Goal: Task Accomplishment & Management: Manage account settings

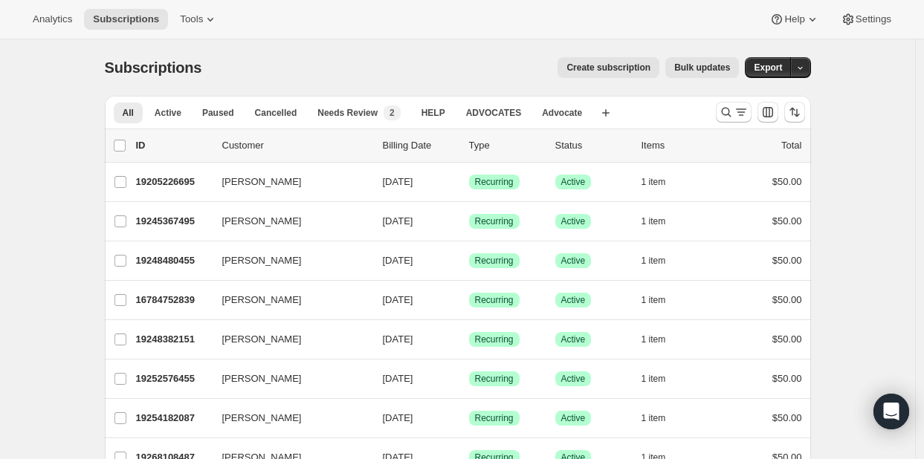
click at [238, 146] on p "Customer" at bounding box center [296, 145] width 149 height 15
click at [730, 117] on icon "Search and filter results" at bounding box center [726, 112] width 15 height 15
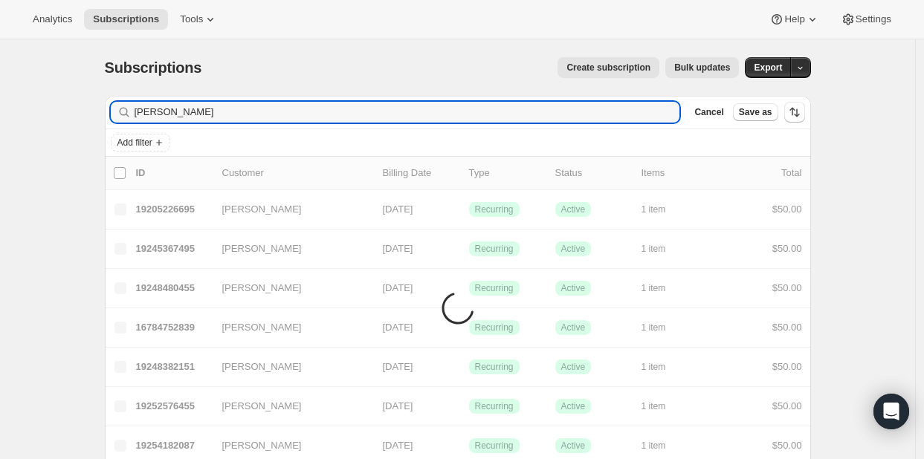
type input "[PERSON_NAME]"
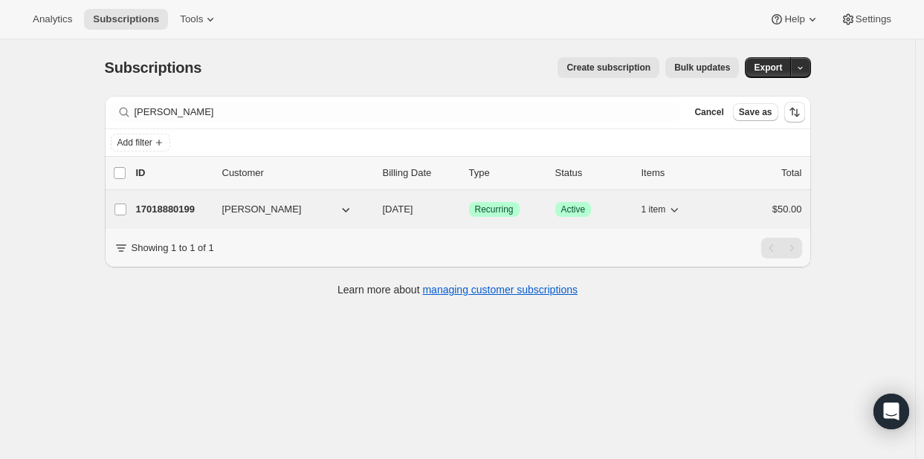
click at [166, 209] on p "17018880199" at bounding box center [173, 209] width 74 height 15
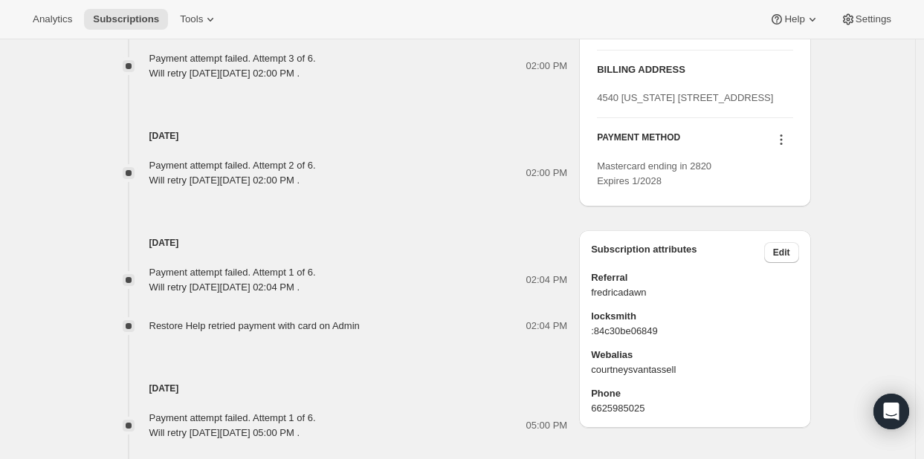
scroll to position [810, 0]
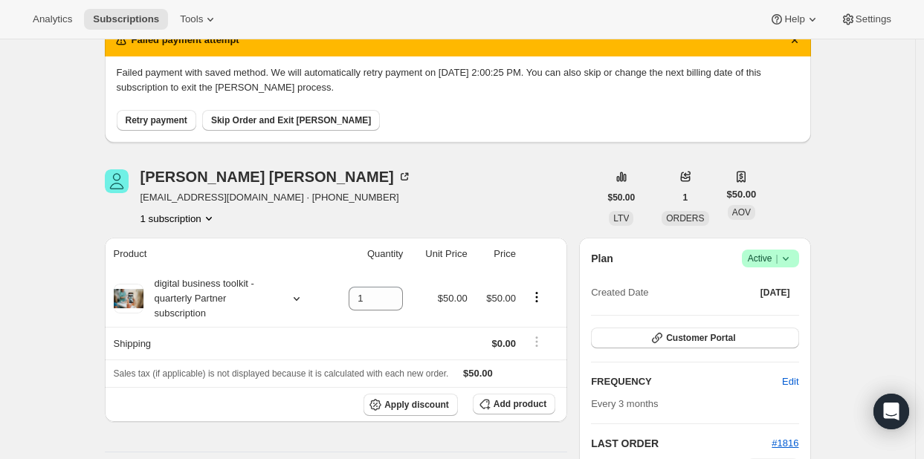
scroll to position [65, 0]
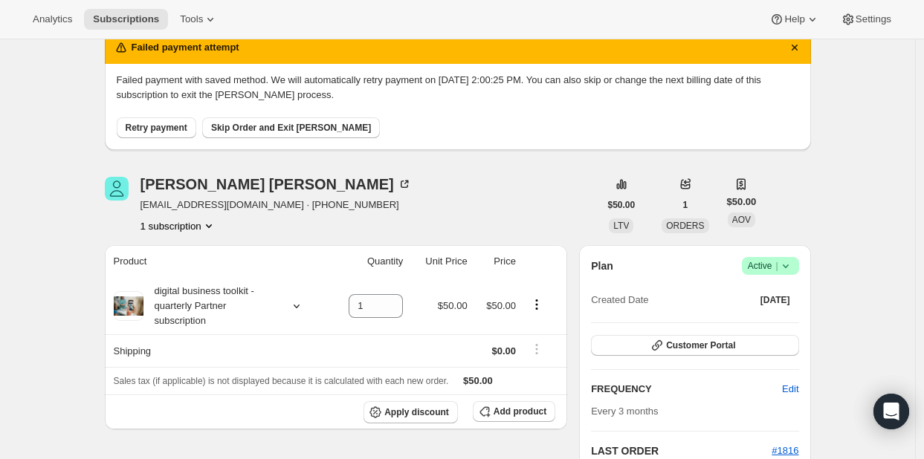
click at [162, 125] on span "Retry payment" at bounding box center [157, 128] width 62 height 12
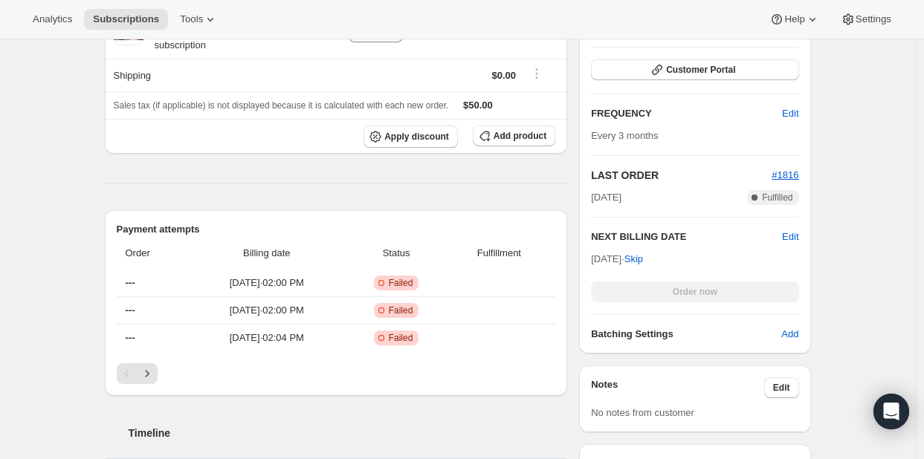
scroll to position [45, 0]
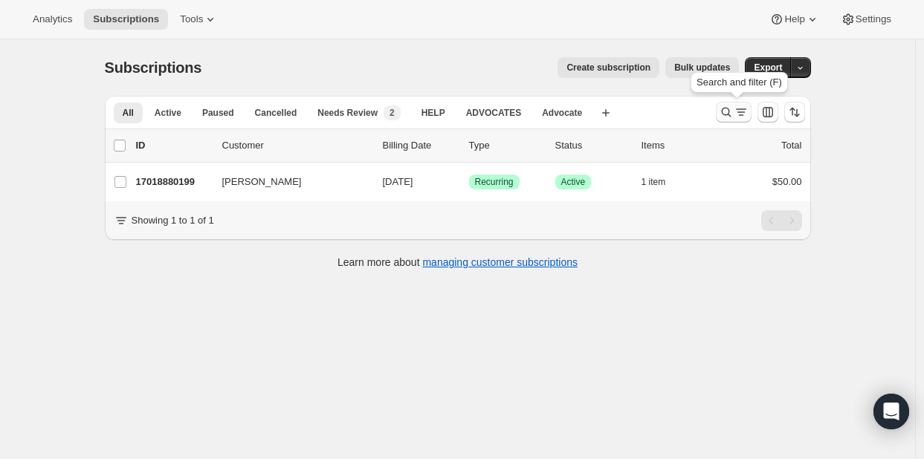
click at [734, 112] on icon "Search and filter results" at bounding box center [726, 112] width 15 height 15
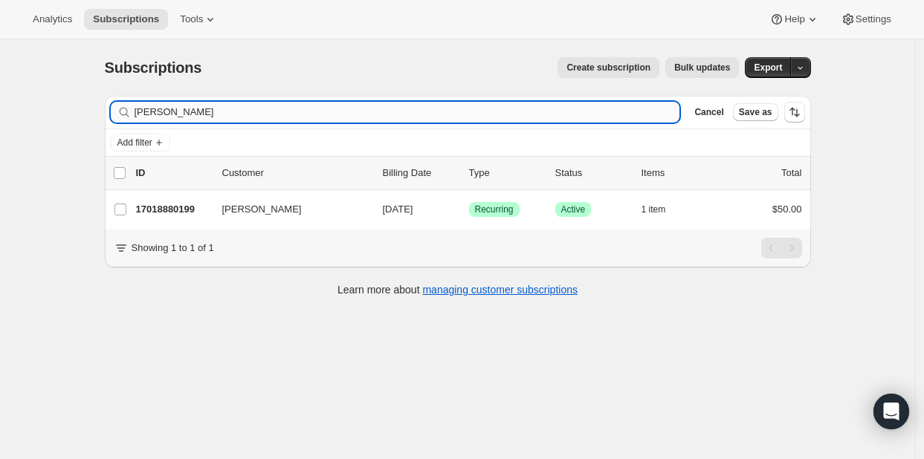
click at [278, 117] on input "[PERSON_NAME]" at bounding box center [408, 112] width 546 height 21
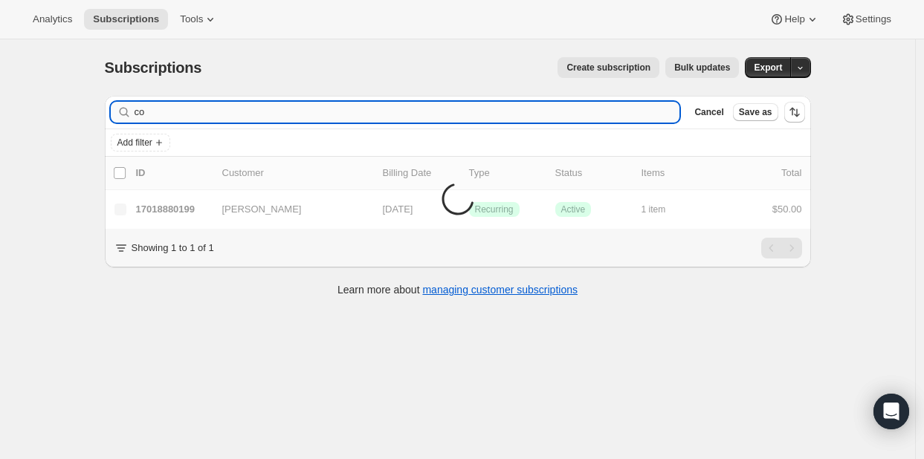
type input "c"
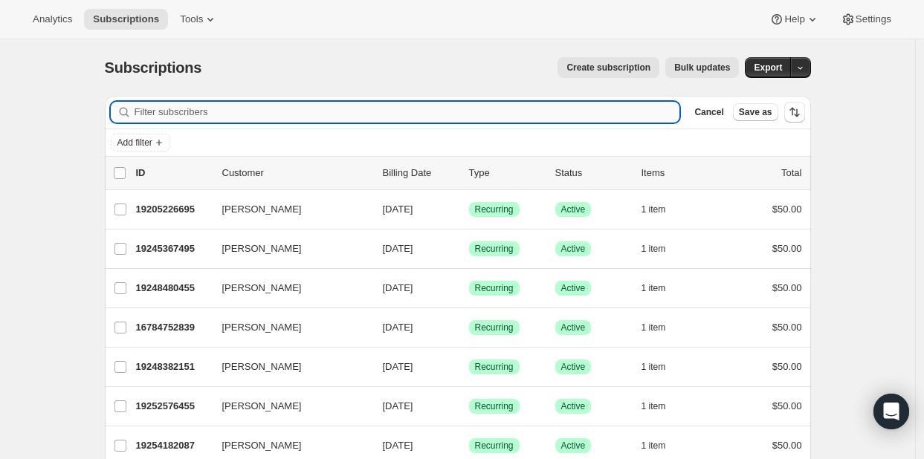
click at [278, 117] on input "Filter subscribers" at bounding box center [408, 112] width 546 height 21
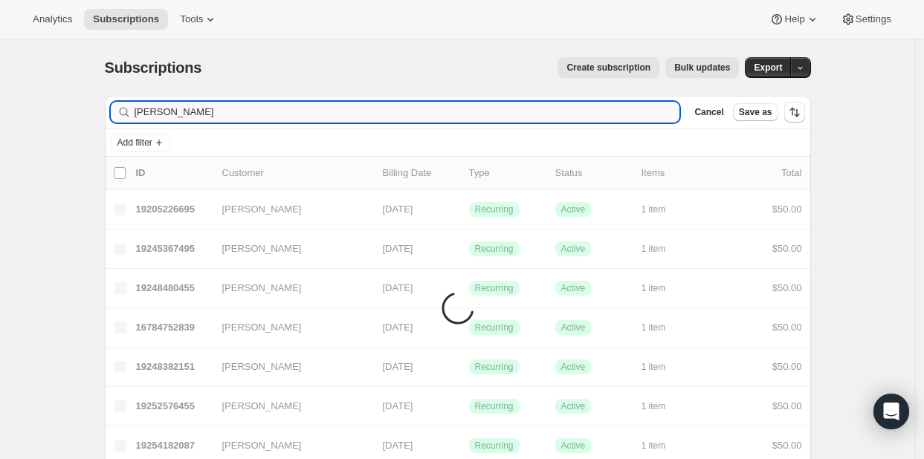
type input "[PERSON_NAME]"
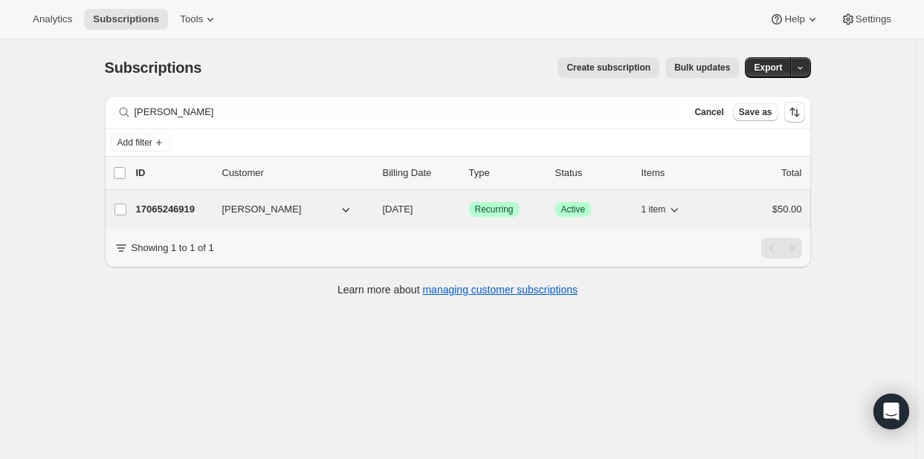
click at [170, 207] on p "17065246919" at bounding box center [173, 209] width 74 height 15
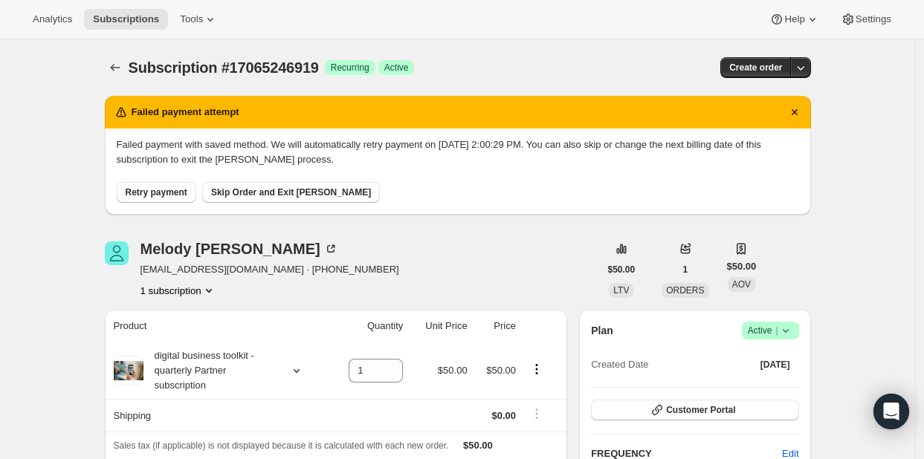
click at [143, 196] on span "Retry payment" at bounding box center [157, 193] width 62 height 12
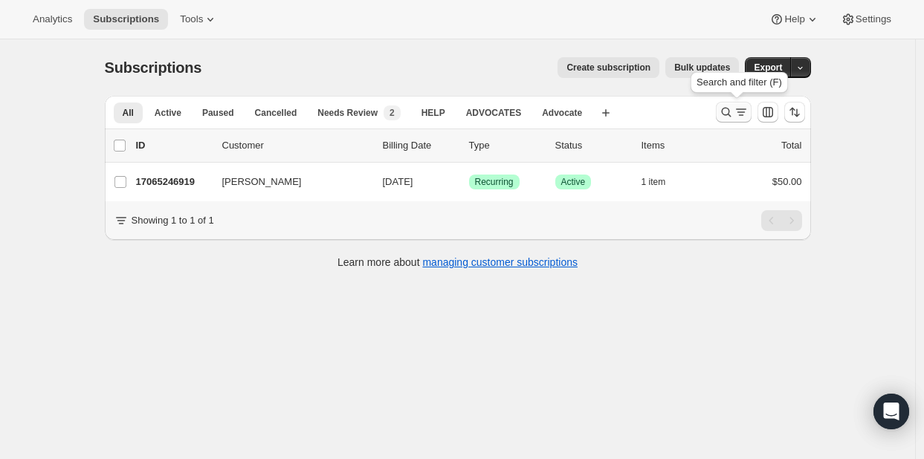
click at [726, 114] on icon "Search and filter results" at bounding box center [726, 112] width 15 height 15
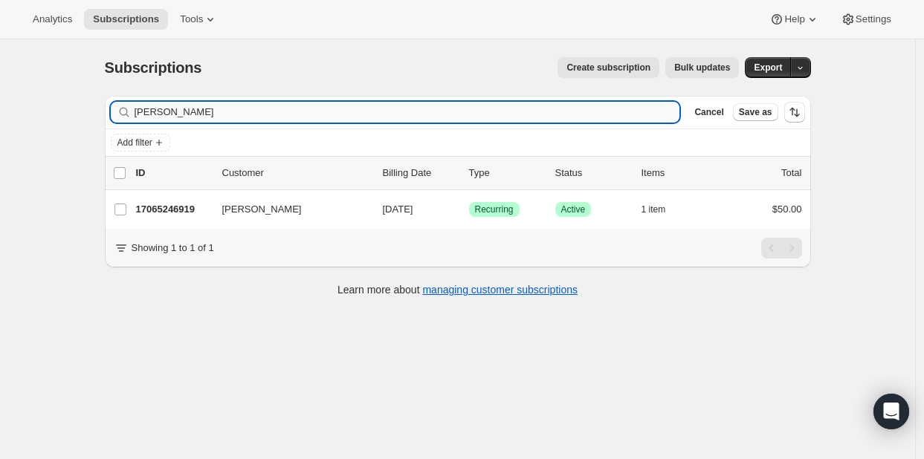
click at [281, 108] on input "[PERSON_NAME]" at bounding box center [408, 112] width 546 height 21
type input "m"
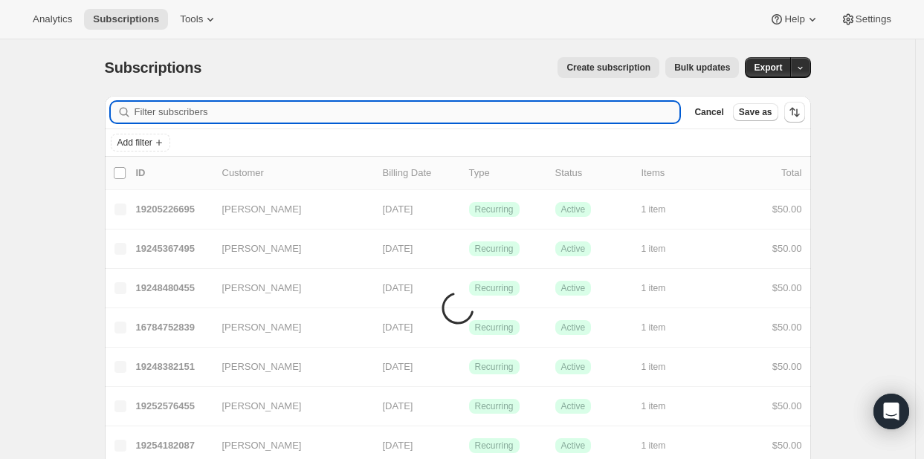
click at [281, 108] on input "Filter subscribers" at bounding box center [408, 112] width 546 height 21
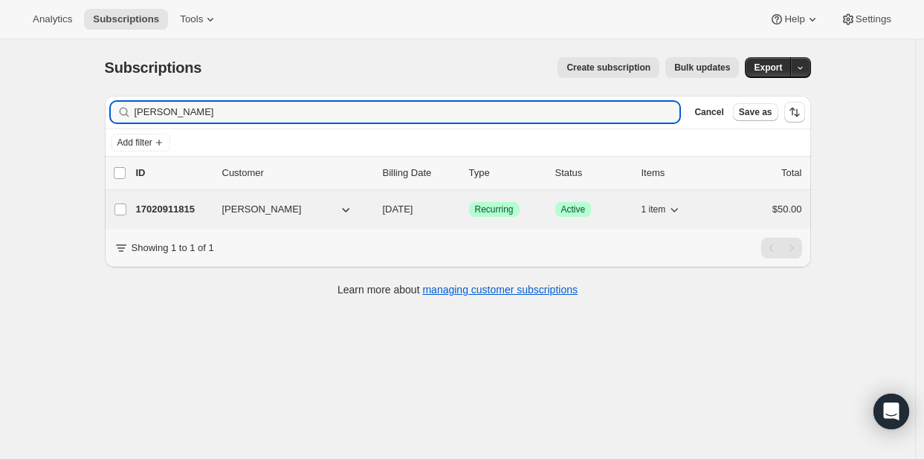
type input "[PERSON_NAME]"
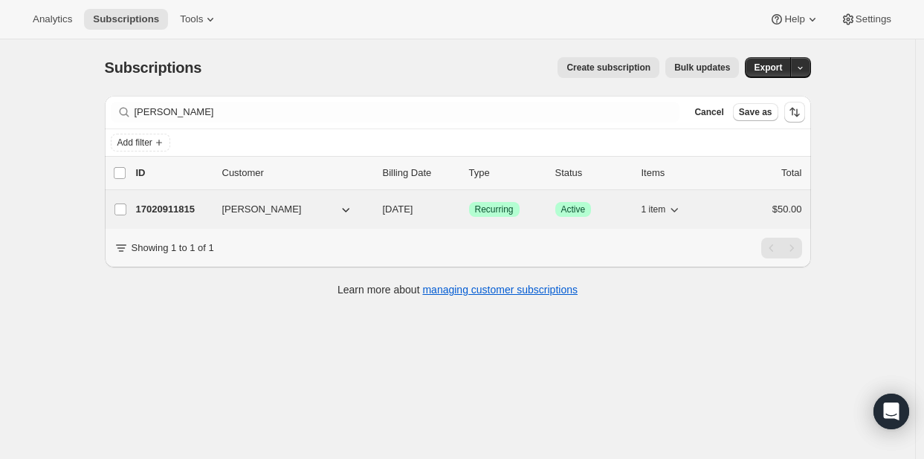
click at [178, 209] on p "17020911815" at bounding box center [173, 209] width 74 height 15
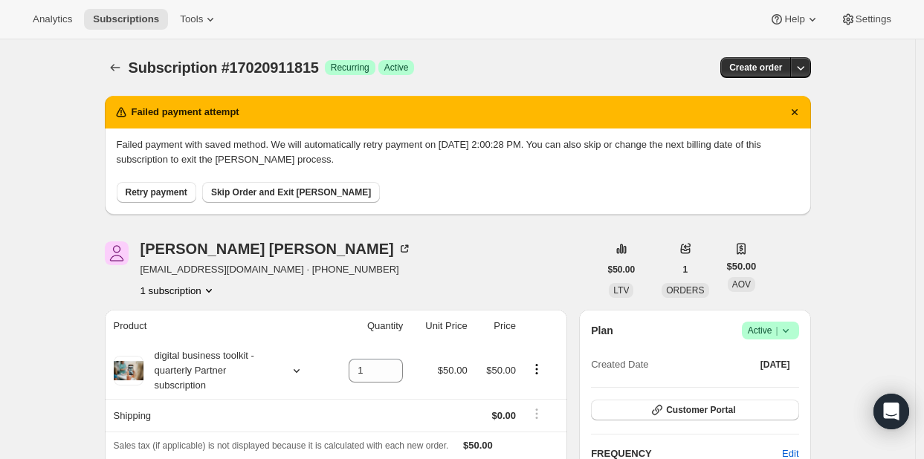
click at [140, 194] on span "Retry payment" at bounding box center [157, 193] width 62 height 12
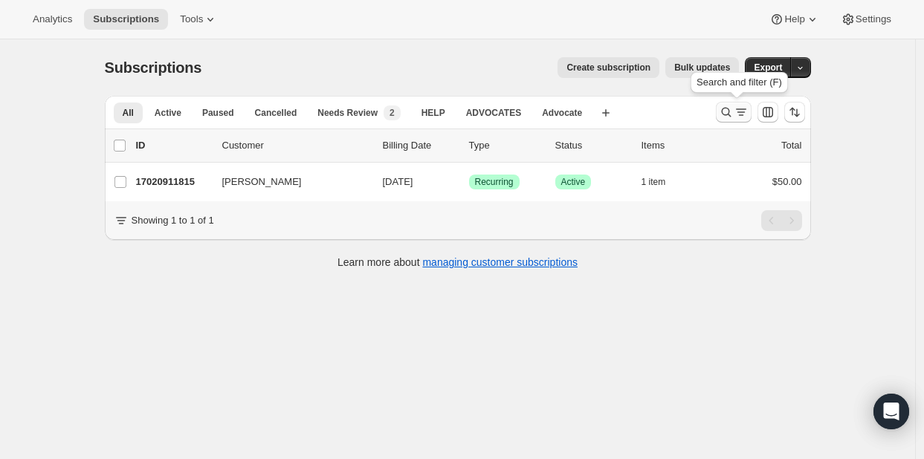
click at [729, 107] on icon "Search and filter results" at bounding box center [726, 112] width 15 height 15
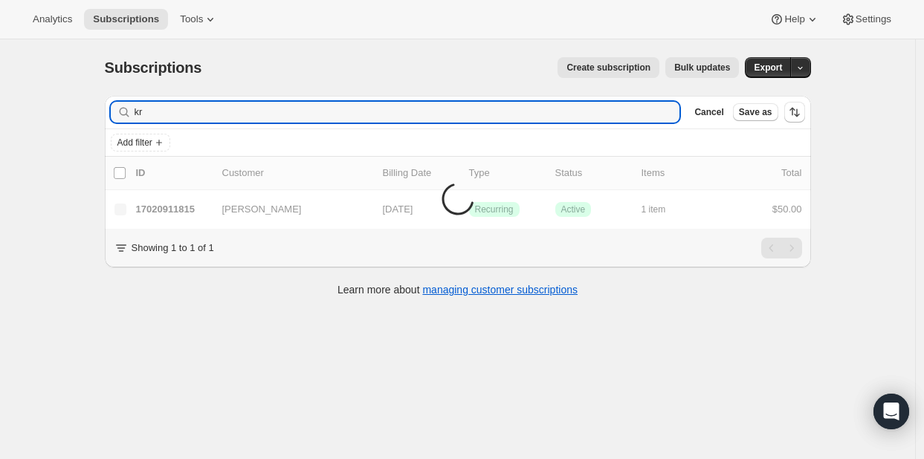
type input "k"
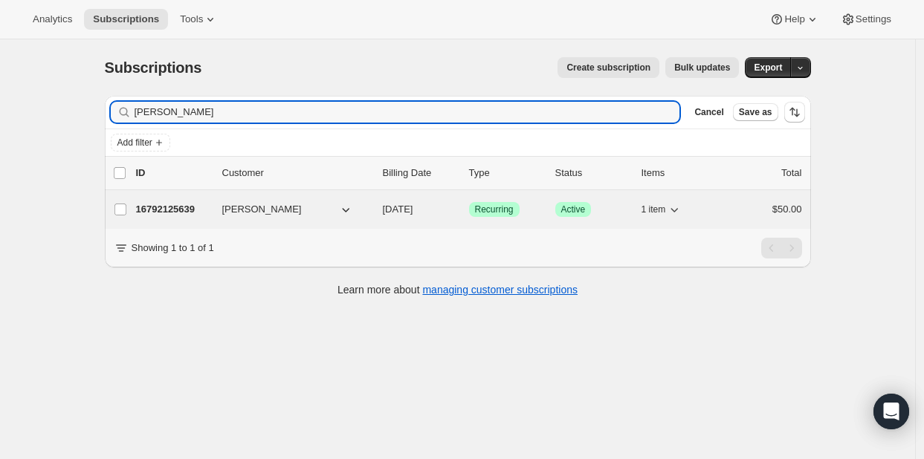
type input "[PERSON_NAME]"
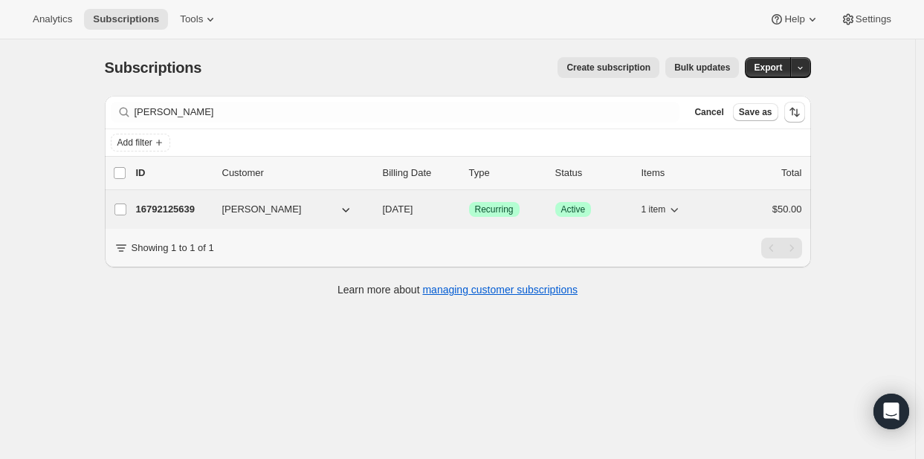
click at [178, 211] on p "16792125639" at bounding box center [173, 209] width 74 height 15
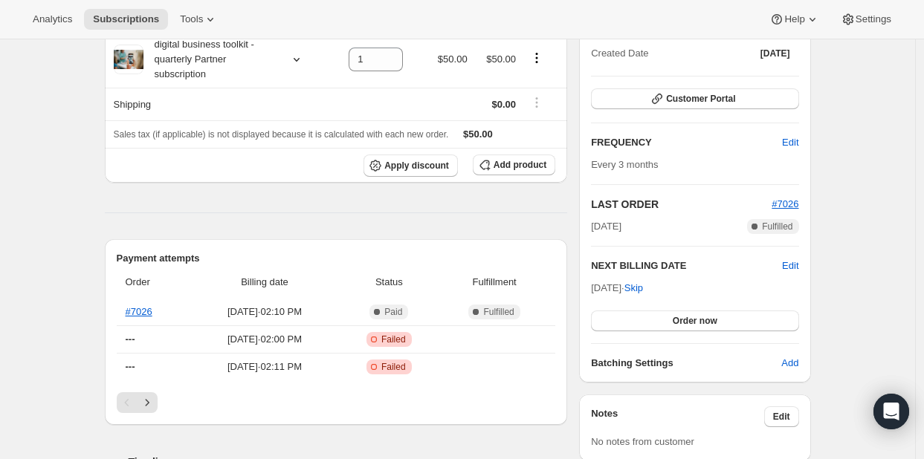
scroll to position [181, 0]
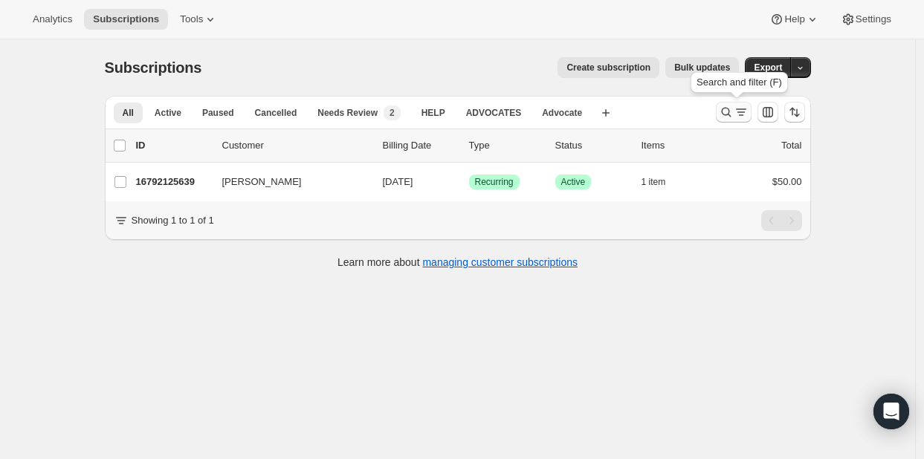
click at [722, 114] on button "Search and filter results" at bounding box center [734, 112] width 36 height 21
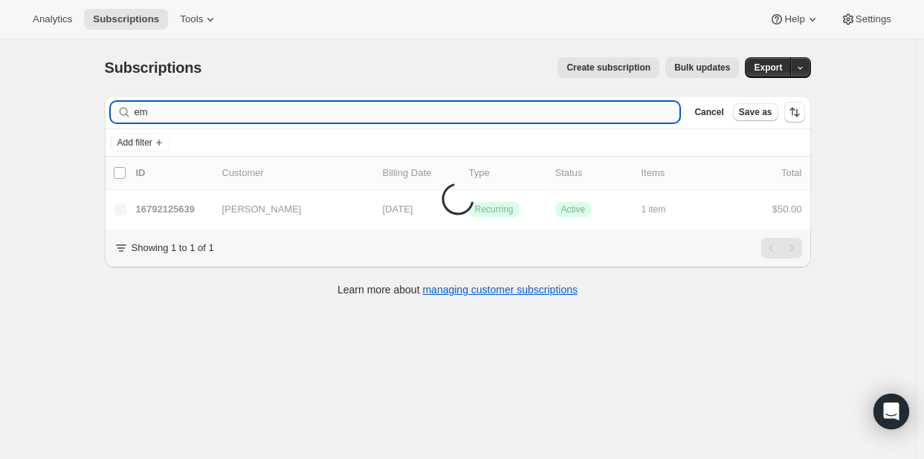
type input "e"
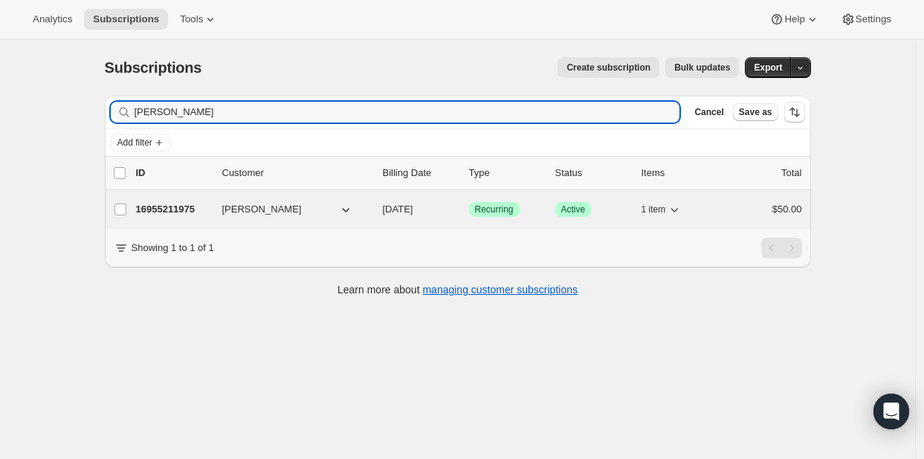
type input "[PERSON_NAME]"
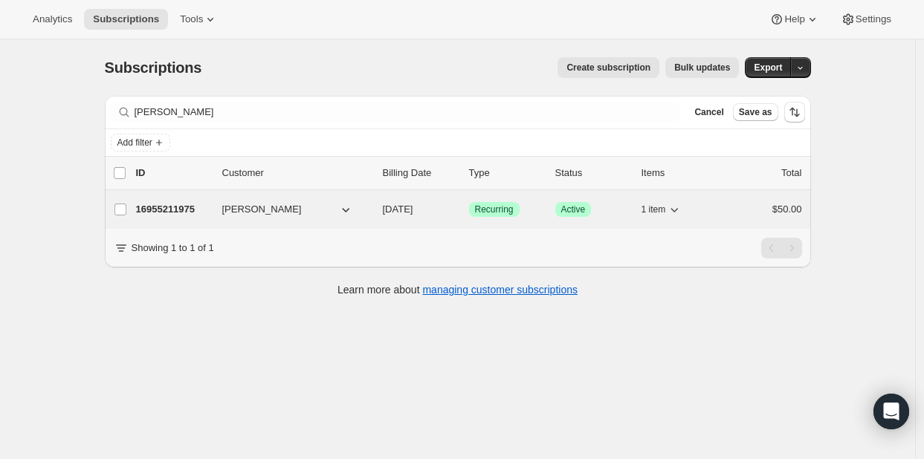
click at [164, 214] on p "16955211975" at bounding box center [173, 209] width 74 height 15
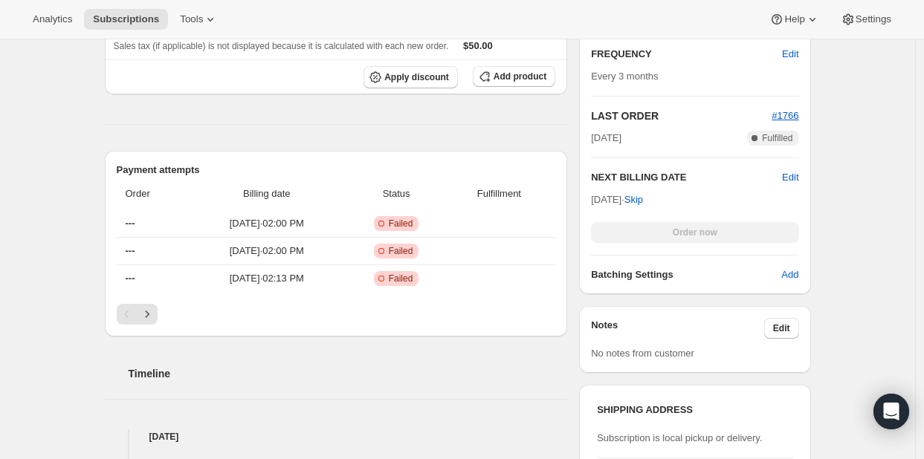
scroll to position [390, 0]
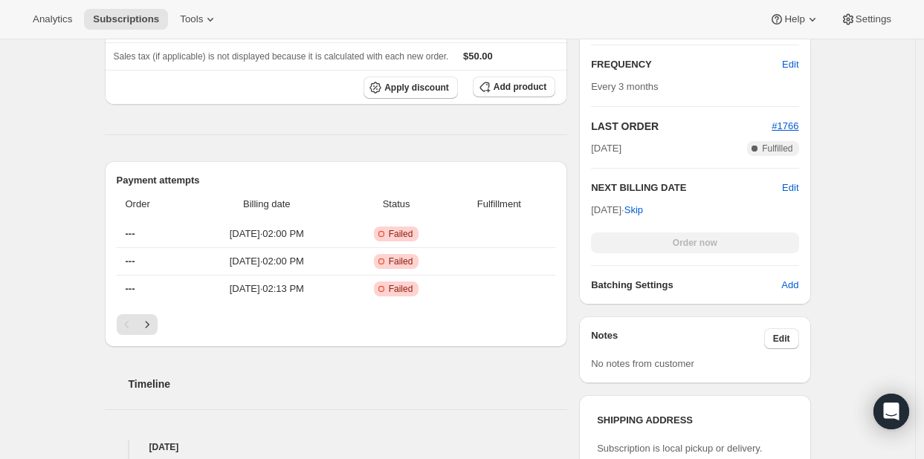
click at [915, 202] on div "Subscription #16955211975. This page is ready Subscription #16955211975 Success…" at bounding box center [457, 373] width 915 height 1446
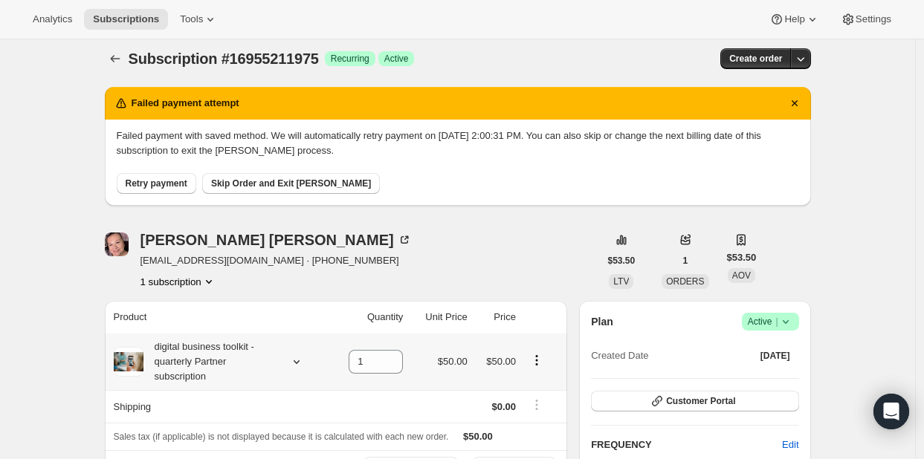
scroll to position [0, 0]
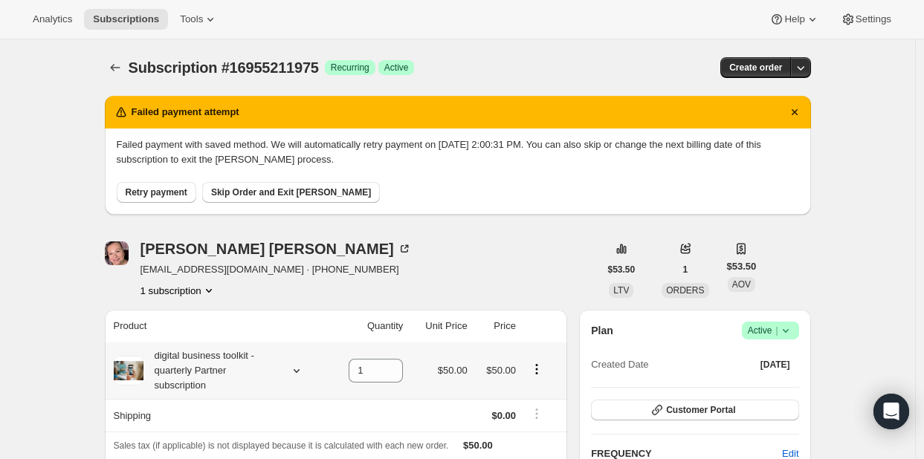
click at [208, 289] on icon "Product actions" at bounding box center [208, 290] width 15 height 15
click at [372, 255] on div "[PERSON_NAME] [EMAIL_ADDRESS][DOMAIN_NAME] · [PHONE_NUMBER] 1 subscription" at bounding box center [352, 270] width 494 height 57
click at [874, 20] on span "Settings" at bounding box center [874, 19] width 36 height 12
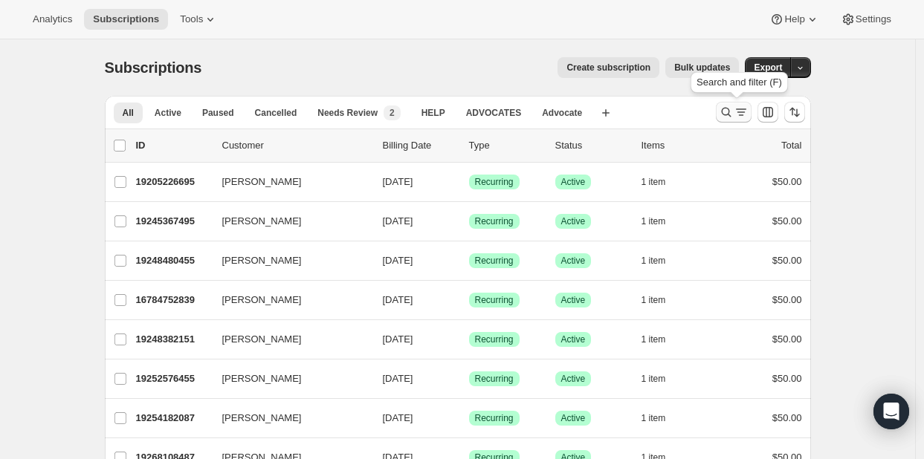
click at [732, 114] on icon "Search and filter results" at bounding box center [726, 112] width 15 height 15
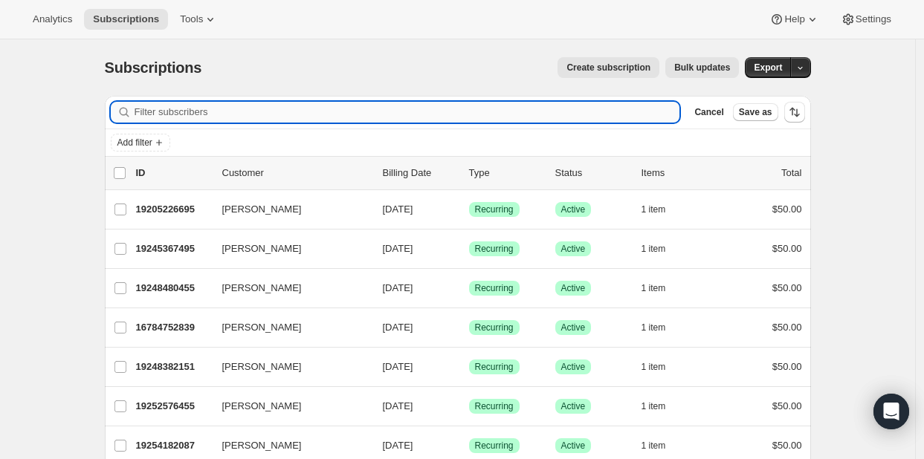
click at [276, 108] on input "Filter subscribers" at bounding box center [408, 112] width 546 height 21
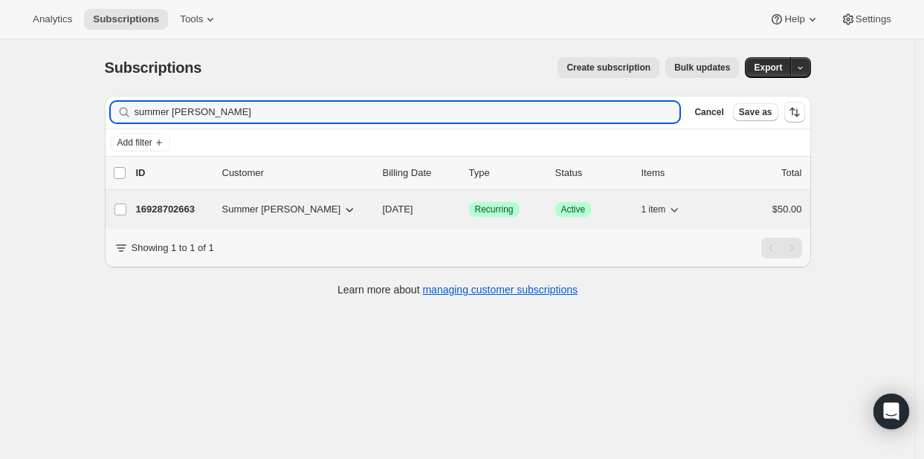
type input "summer [PERSON_NAME]"
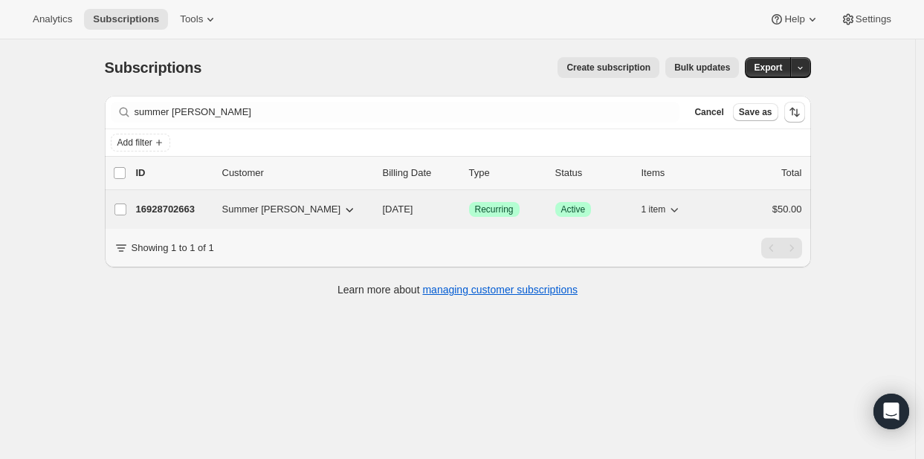
click at [163, 203] on p "16928702663" at bounding box center [173, 209] width 74 height 15
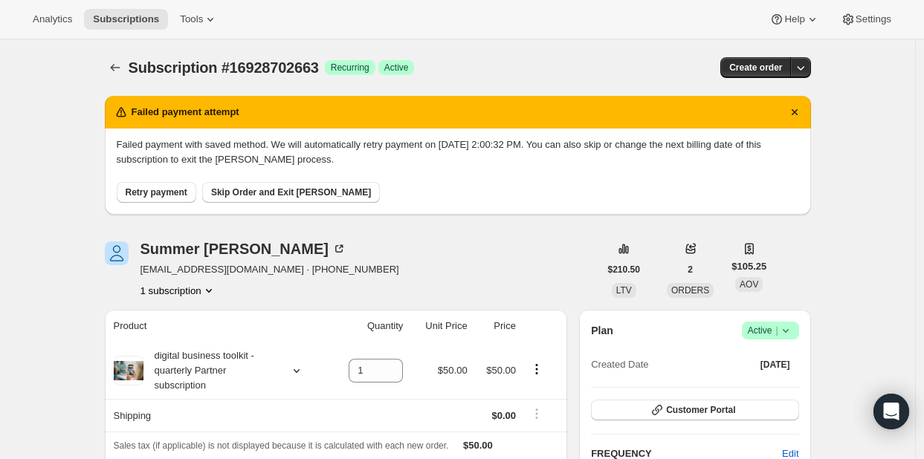
click at [162, 193] on span "Retry payment" at bounding box center [157, 193] width 62 height 12
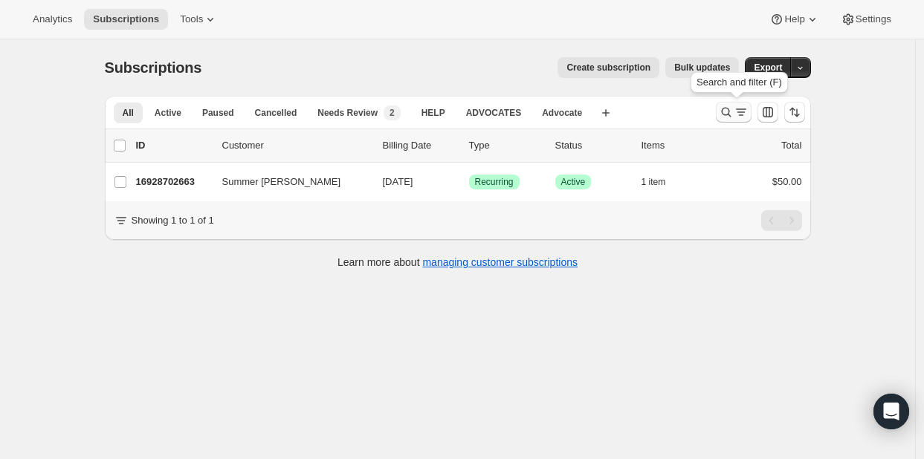
click at [740, 108] on icon "Search and filter results" at bounding box center [741, 112] width 15 height 15
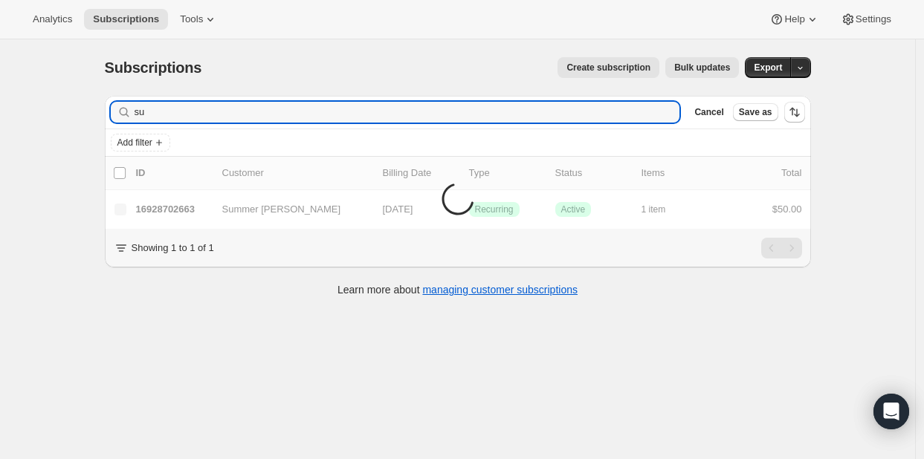
type input "s"
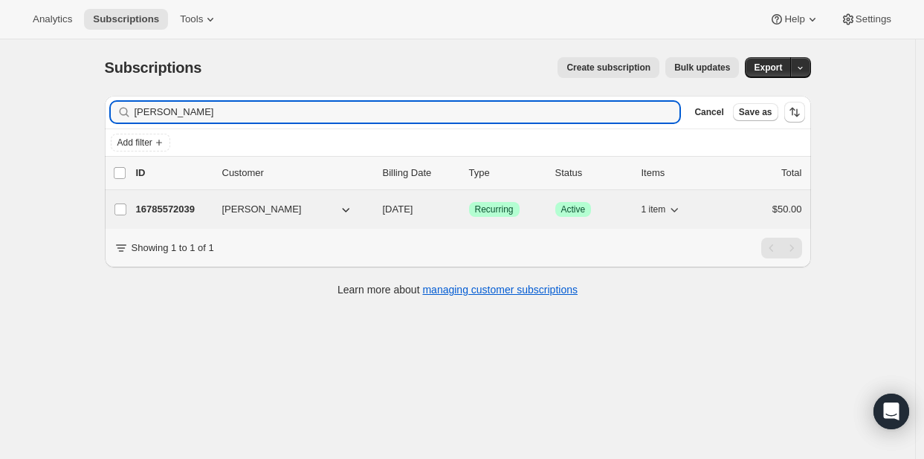
type input "[PERSON_NAME]"
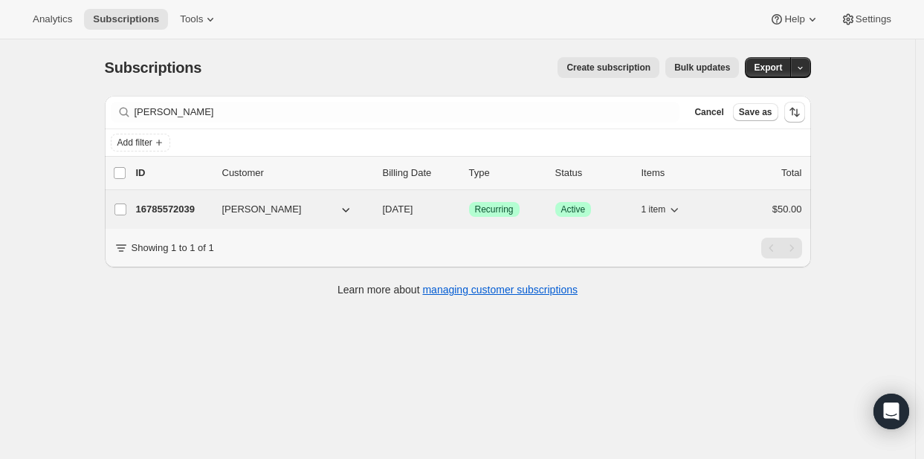
click at [186, 208] on p "16785572039" at bounding box center [173, 209] width 74 height 15
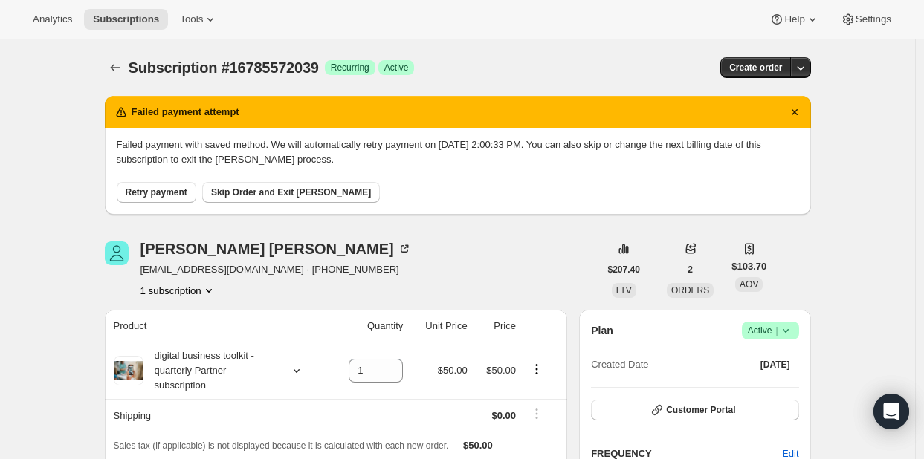
click at [163, 188] on span "Retry payment" at bounding box center [157, 193] width 62 height 12
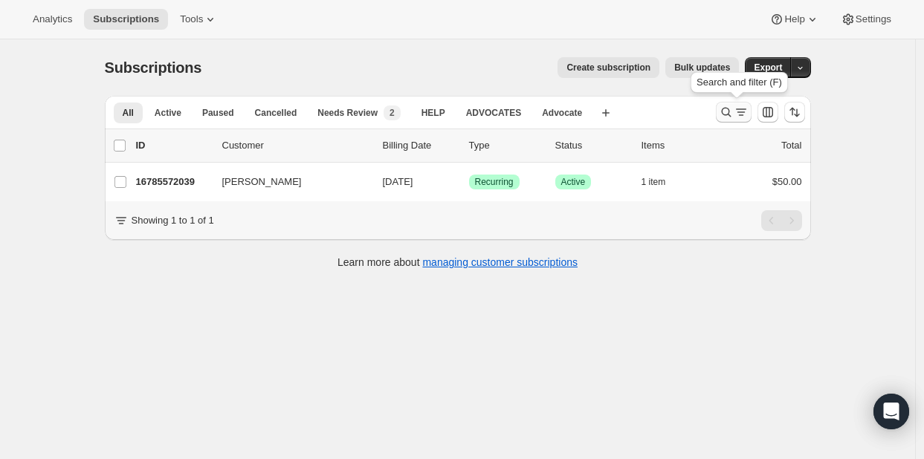
click at [731, 108] on icon "Search and filter results" at bounding box center [726, 113] width 10 height 10
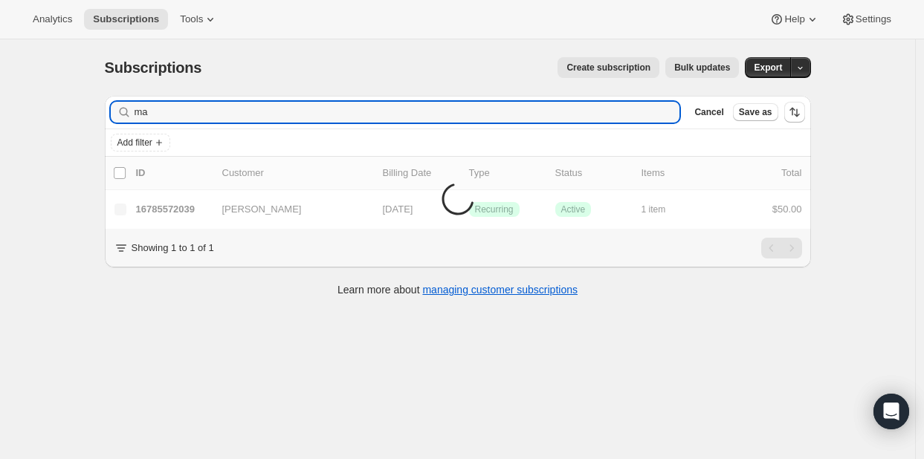
type input "m"
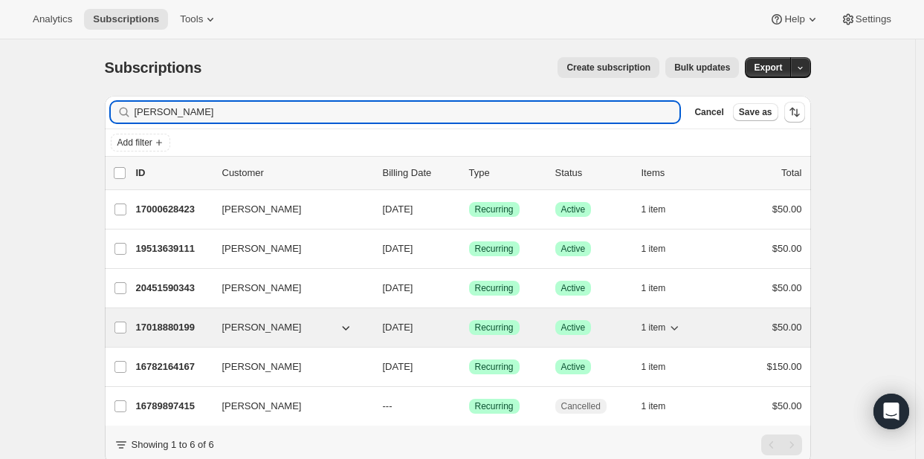
type input "[PERSON_NAME]"
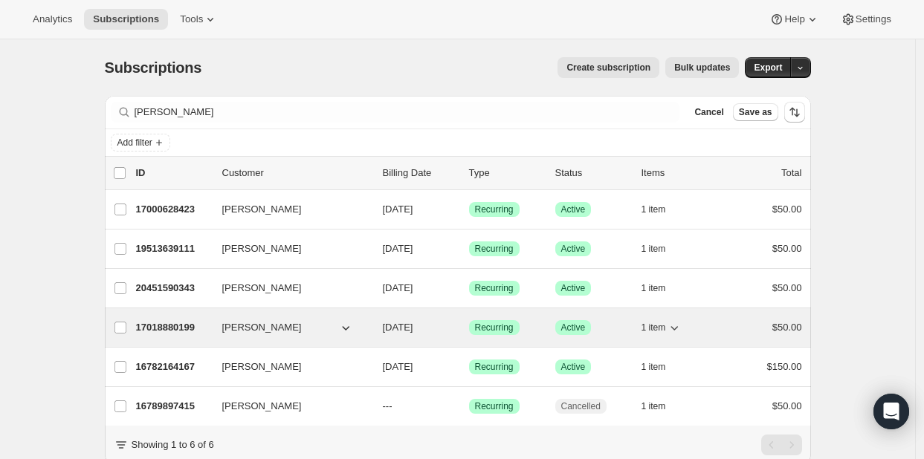
click at [151, 324] on p "17018880199" at bounding box center [173, 327] width 74 height 15
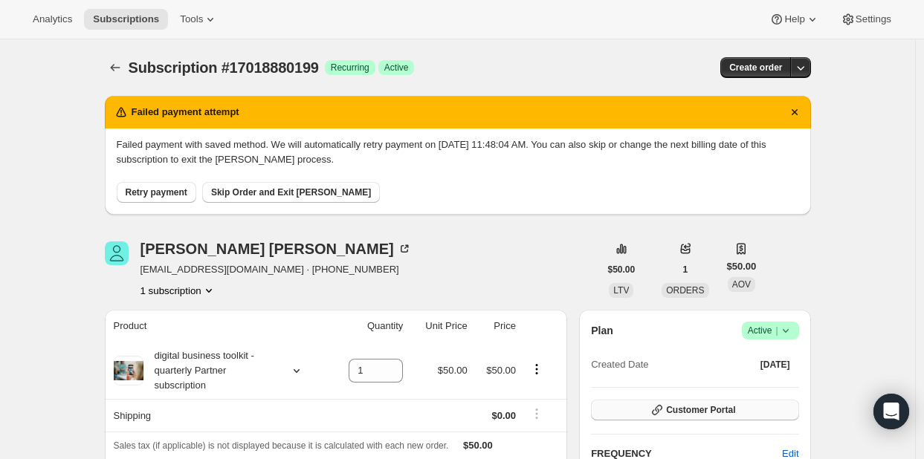
click at [691, 411] on span "Customer Portal" at bounding box center [700, 410] width 69 height 12
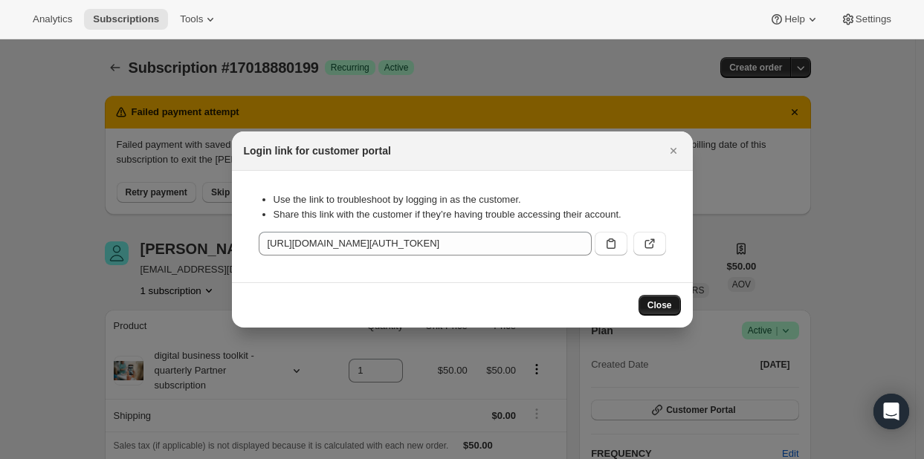
click at [656, 308] on span "Close" at bounding box center [660, 306] width 25 height 12
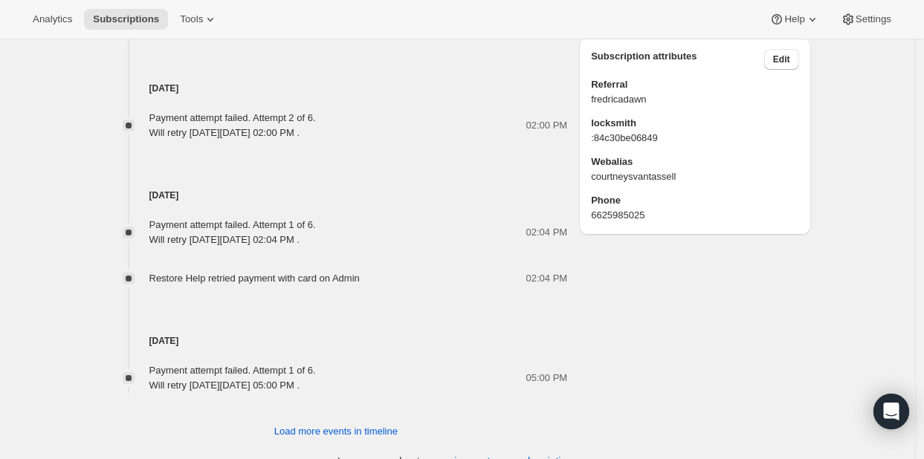
scroll to position [1024, 0]
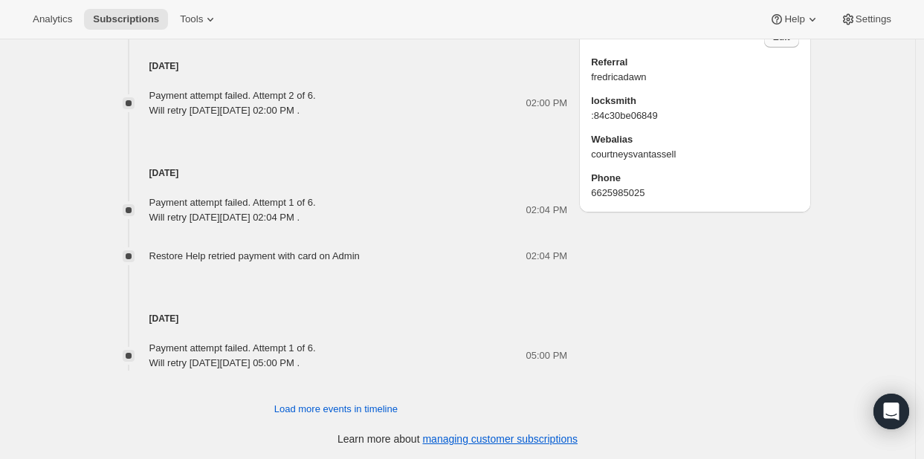
click at [794, 48] on button "Edit" at bounding box center [781, 37] width 35 height 21
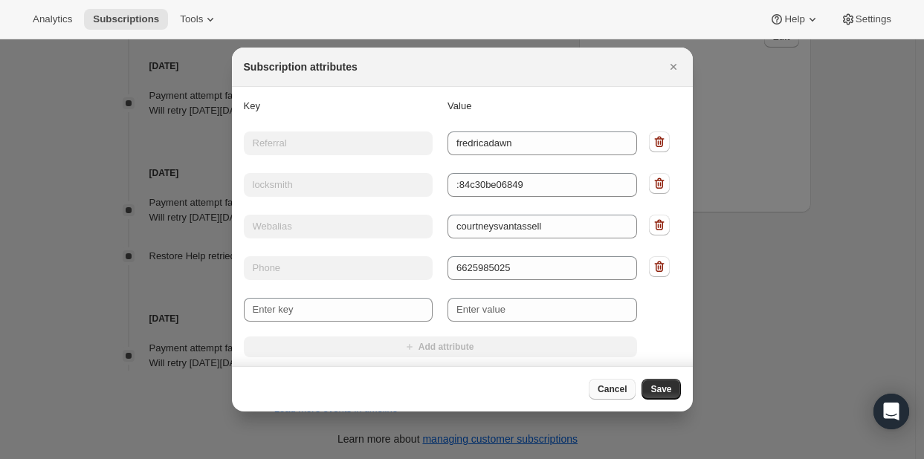
click at [633, 390] on button "Cancel" at bounding box center [612, 389] width 47 height 21
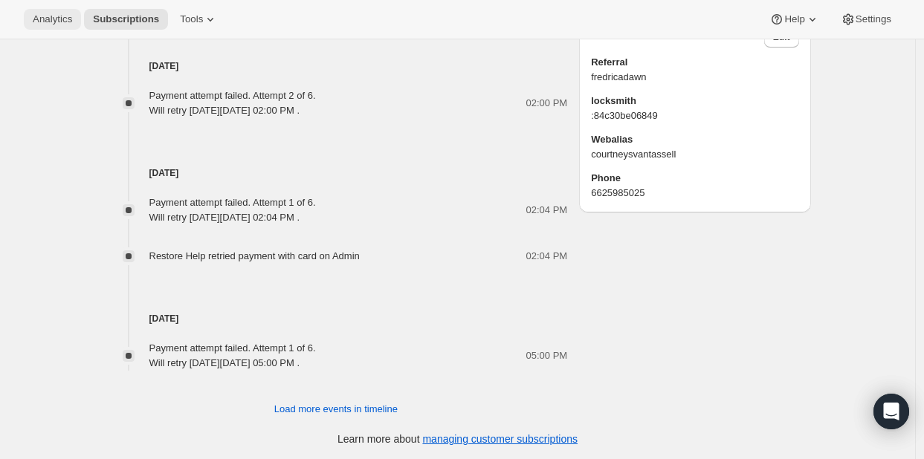
click at [39, 22] on span "Analytics" at bounding box center [52, 19] width 39 height 12
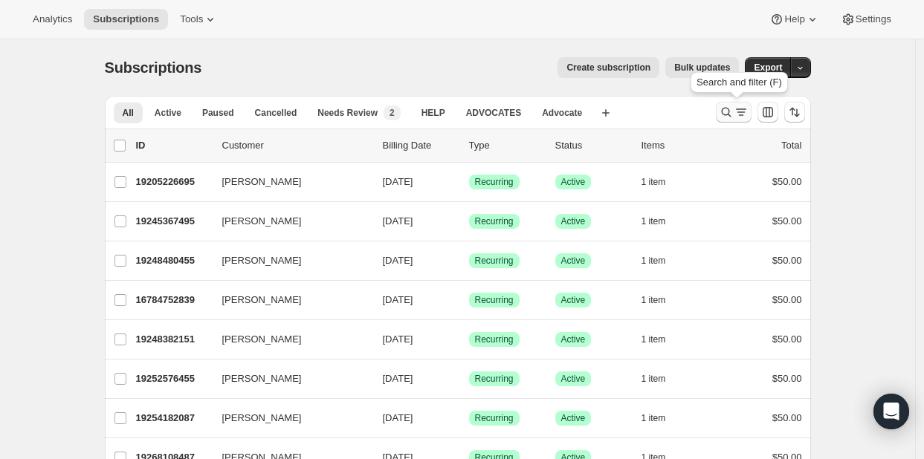
click at [724, 109] on icon "Search and filter results" at bounding box center [726, 112] width 15 height 15
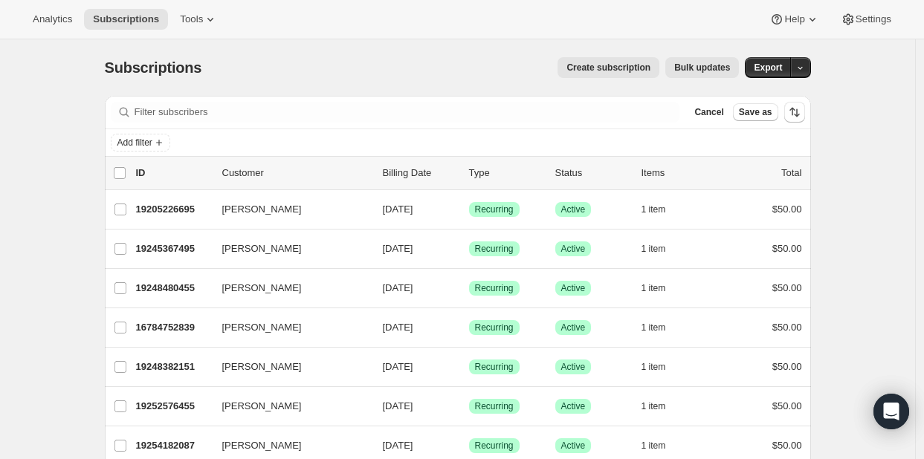
click at [208, 123] on div "Filter subscribers Cancel Save as" at bounding box center [458, 112] width 706 height 33
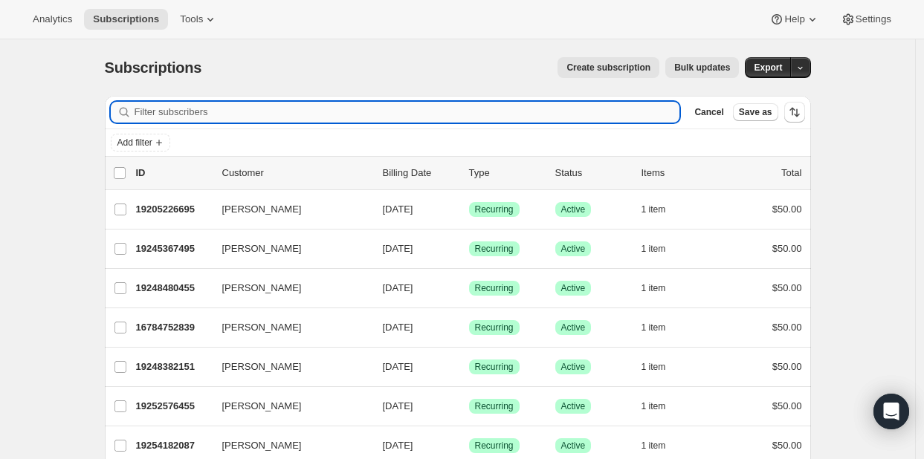
click at [208, 112] on input "Filter subscribers" at bounding box center [408, 112] width 546 height 21
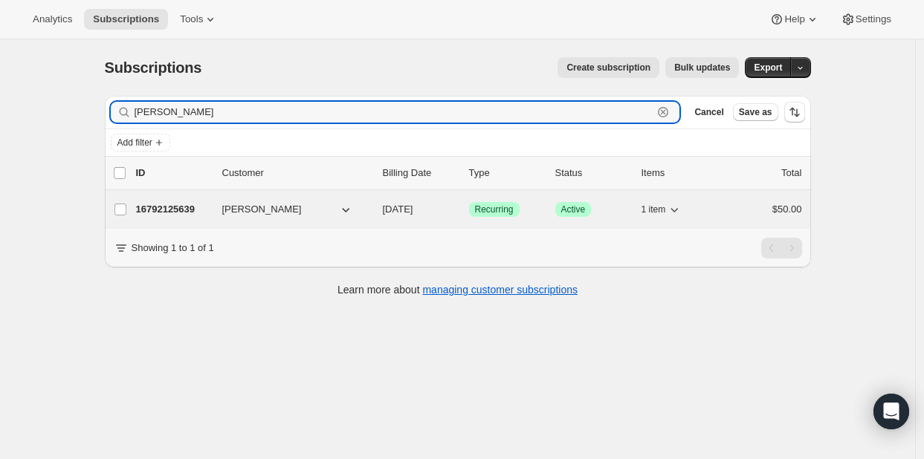
type input "[PERSON_NAME]"
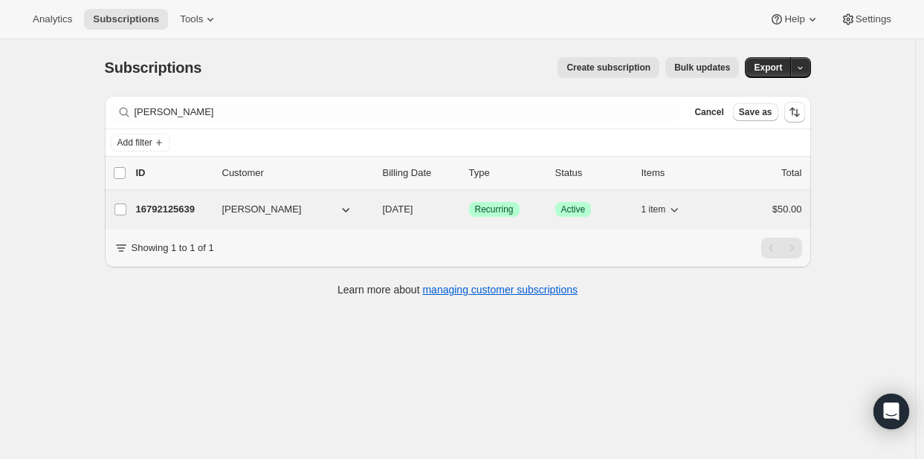
click at [164, 212] on p "16792125639" at bounding box center [173, 209] width 74 height 15
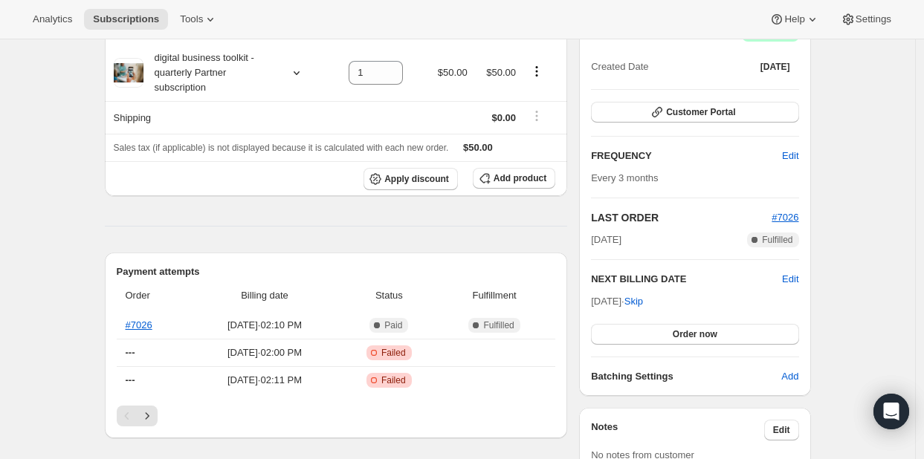
scroll to position [178, 0]
